Goal: Information Seeking & Learning: Learn about a topic

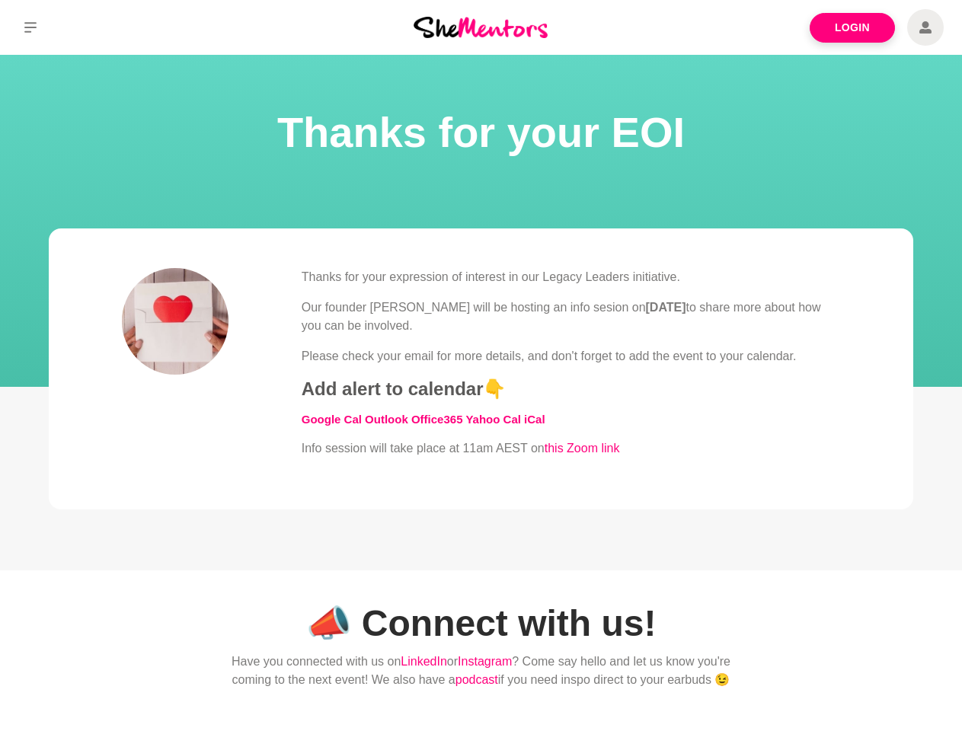
click at [481, 366] on div "Thanks for your expression of interest in our Legacy Leaders initiative. Our fo…" at bounding box center [571, 363] width 539 height 190
click at [30, 27] on icon at bounding box center [30, 27] width 12 height 11
click at [481, 366] on div "Thanks for your expression of interest in our Legacy Leaders initiative. Our fo…" at bounding box center [571, 363] width 539 height 190
click at [30, 27] on icon at bounding box center [30, 27] width 12 height 11
